Goal: Transaction & Acquisition: Purchase product/service

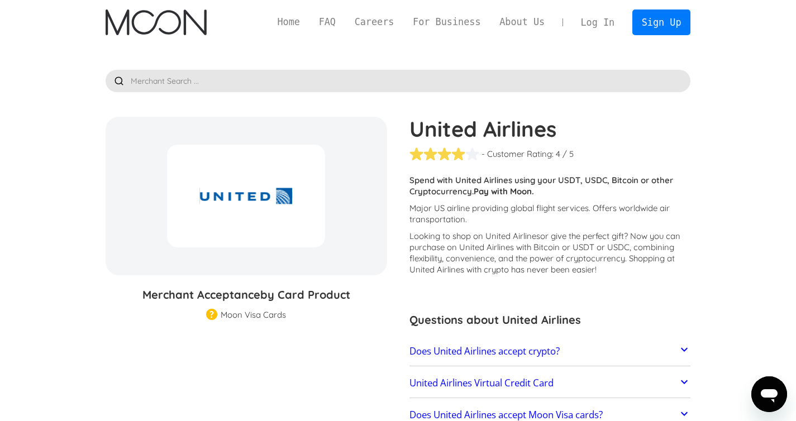
click at [565, 282] on div "United Airlines - Customer Rating: ( 🏅 🛡️ 🏅&🛡️ ) 1 5 1.5 2 2.5 3 3.5 4 4.5 5 / …" at bounding box center [544, 306] width 293 height 378
click at [445, 122] on h1 "United Airlines" at bounding box center [549, 129] width 281 height 25
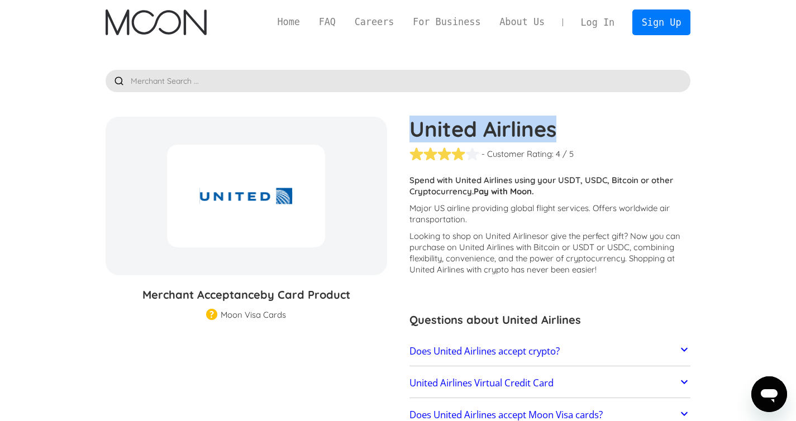
click at [246, 192] on div at bounding box center [246, 196] width 158 height 103
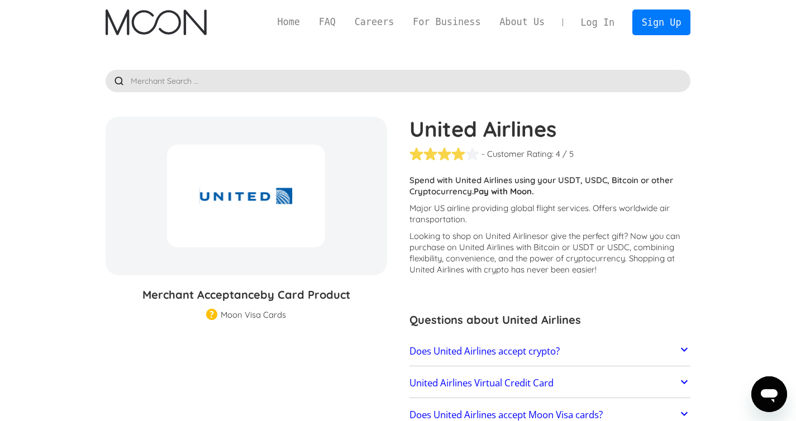
click at [246, 192] on div at bounding box center [246, 196] width 158 height 103
click at [241, 312] on div "Moon Visa Cards" at bounding box center [253, 314] width 65 height 11
click at [212, 316] on img at bounding box center [211, 315] width 11 height 13
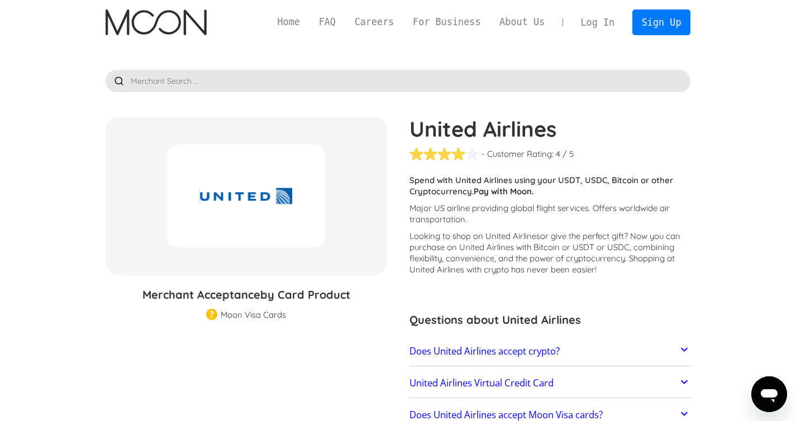
click at [212, 316] on img at bounding box center [211, 315] width 11 height 13
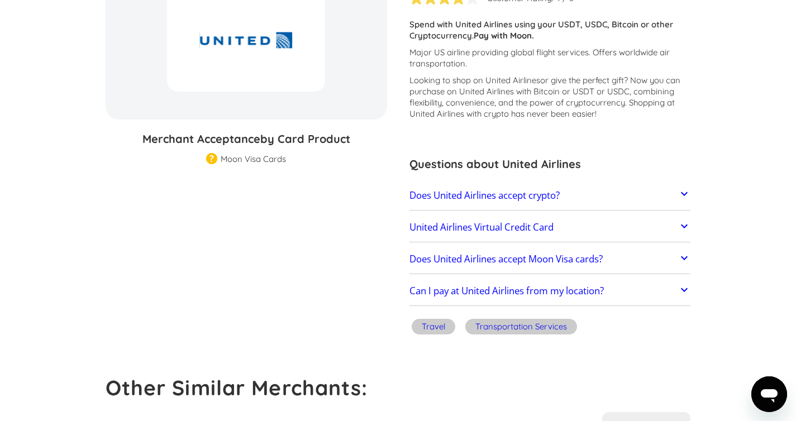
scroll to position [157, 0]
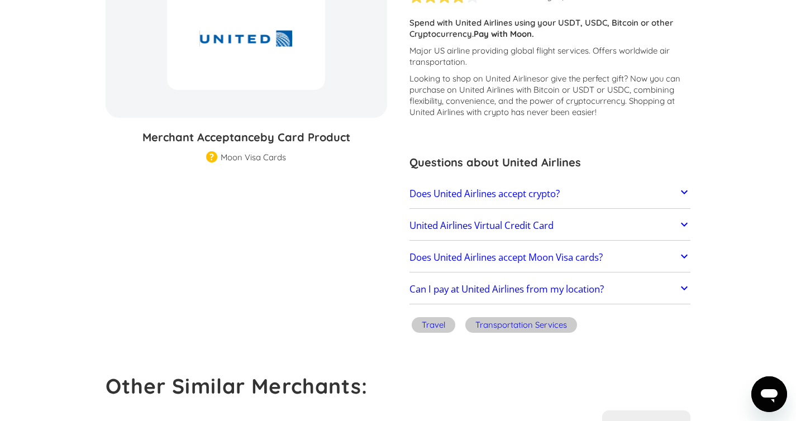
click at [541, 236] on link "United Airlines Virtual Credit Card" at bounding box center [549, 225] width 281 height 23
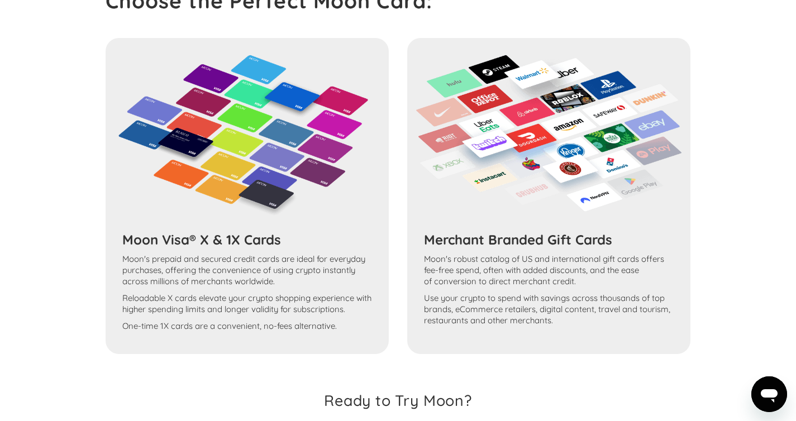
scroll to position [1048, 0]
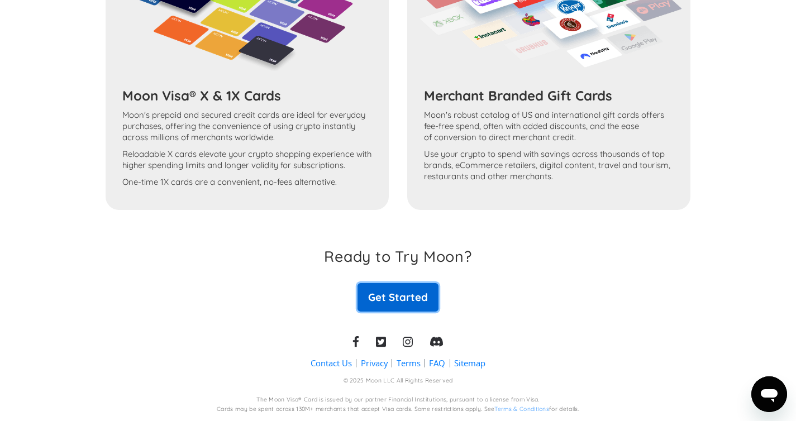
click at [430, 294] on link "Get Started" at bounding box center [397, 297] width 80 height 28
